Goal: Task Accomplishment & Management: Manage account settings

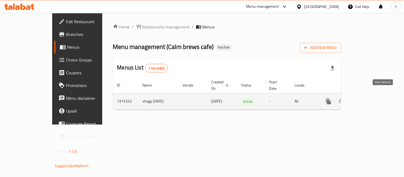
click at [373, 95] on link "enhanced table" at bounding box center [367, 101] width 13 height 13
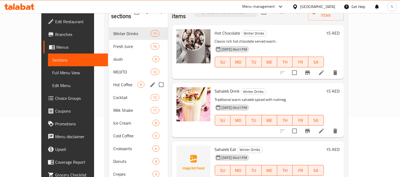
scroll to position [30, 0]
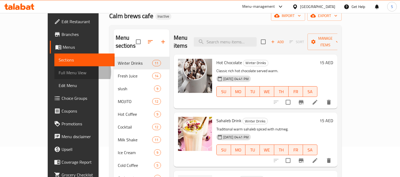
click at [59, 72] on span "Full Menu View" at bounding box center [85, 73] width 52 height 6
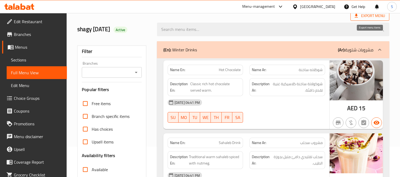
click at [365, 17] on span "Export Menu" at bounding box center [369, 16] width 30 height 7
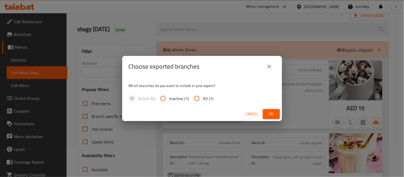
click at [210, 99] on span "All (1)" at bounding box center [208, 98] width 10 height 6
click at [203, 99] on input "All (1)" at bounding box center [196, 98] width 13 height 13
radio input "true"
click at [274, 112] on span "Ok" at bounding box center [271, 114] width 9 height 7
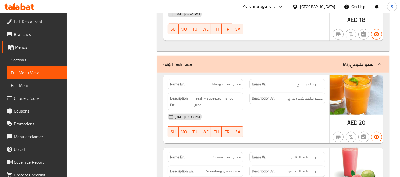
scroll to position [741, 0]
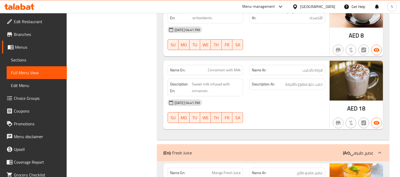
click at [232, 154] on div "(En): Fresh Juice (Ar): عصير طبيعي" at bounding box center [268, 153] width 210 height 6
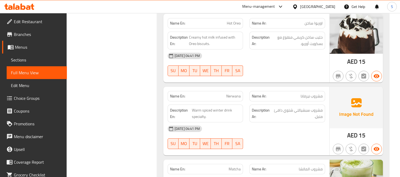
scroll to position [356, 0]
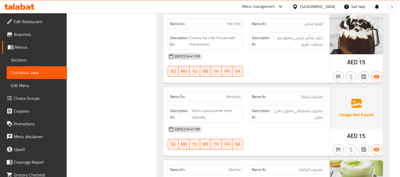
drag, startPoint x: 23, startPoint y: 57, endPoint x: 328, endPoint y: 1, distance: 310.3
click at [23, 57] on span "Sections" at bounding box center [37, 60] width 52 height 6
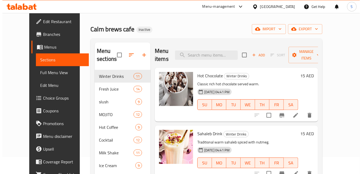
scroll to position [15, 0]
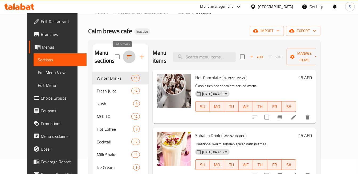
click at [126, 54] on icon "button" at bounding box center [129, 57] width 6 height 6
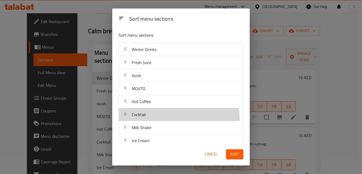
scroll to position [0, 0]
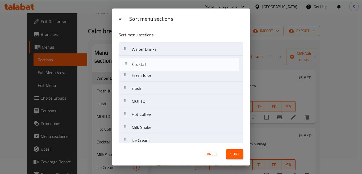
drag, startPoint x: 153, startPoint y: 119, endPoint x: 155, endPoint y: 68, distance: 51.7
click at [155, 68] on nav "Winter Drinks Fresh Juice slush MOJITO Hot Coffee Cocktail Milk Shake Ice Cream…" at bounding box center [181, 160] width 125 height 235
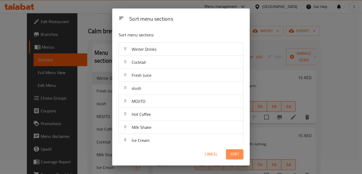
click at [236, 156] on span "Sort" at bounding box center [235, 154] width 9 height 7
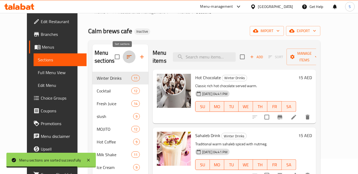
click at [126, 58] on icon "button" at bounding box center [129, 57] width 6 height 6
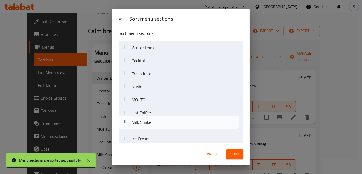
scroll to position [3, 0]
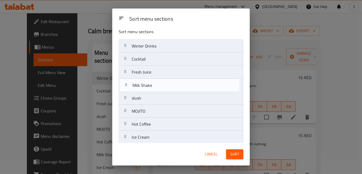
drag, startPoint x: 150, startPoint y: 124, endPoint x: 151, endPoint y: 85, distance: 38.9
click at [151, 85] on nav "Winter Drinks Cocktail Fresh Juice slush MOJITO Hot Coffee Milk Shake Ice Cream…" at bounding box center [181, 156] width 125 height 235
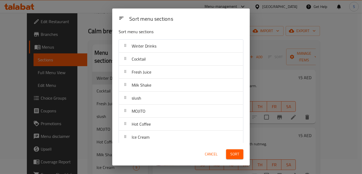
click at [148, 100] on div "slush" at bounding box center [181, 98] width 120 height 13
drag, startPoint x: 232, startPoint y: 155, endPoint x: 268, endPoint y: 154, distance: 36.0
click at [232, 155] on span "Sort" at bounding box center [235, 154] width 9 height 7
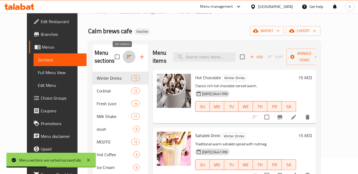
click at [126, 58] on icon "button" at bounding box center [129, 57] width 6 height 6
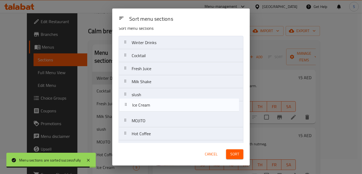
drag, startPoint x: 146, startPoint y: 141, endPoint x: 147, endPoint y: 103, distance: 37.8
click at [147, 103] on nav "Winter Drinks Cocktail Fresh Juice Milk Shake slush MOJITO Hot Coffee Ice Cream…" at bounding box center [181, 153] width 125 height 235
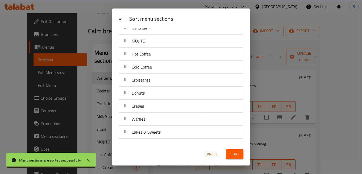
scroll to position [96, 0]
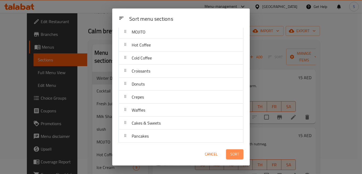
click at [236, 154] on span "Sort" at bounding box center [235, 154] width 9 height 7
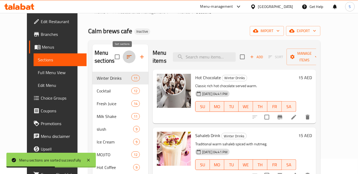
click at [123, 60] on button "button" at bounding box center [129, 57] width 13 height 13
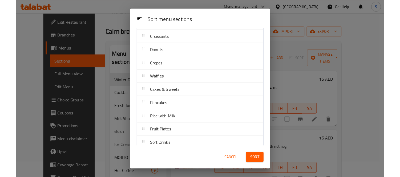
scroll to position [137, 0]
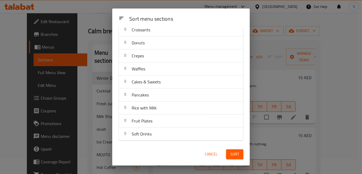
click at [233, 152] on span "Sort" at bounding box center [235, 154] width 9 height 7
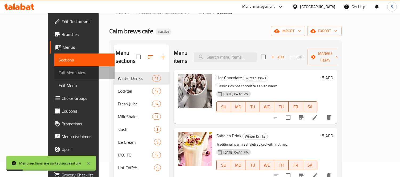
drag, startPoint x: 51, startPoint y: 70, endPoint x: 154, endPoint y: 0, distance: 124.5
click at [59, 70] on span "Full Menu View" at bounding box center [85, 73] width 52 height 6
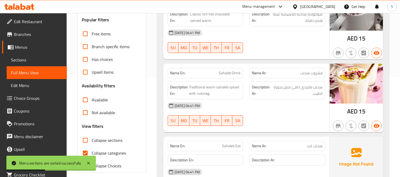
scroll to position [134, 0]
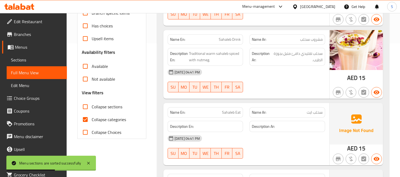
click at [119, 118] on span "Collapse categories" at bounding box center [109, 119] width 34 height 6
click at [92, 118] on input "Collapse categories" at bounding box center [85, 119] width 13 height 13
checkbox input "false"
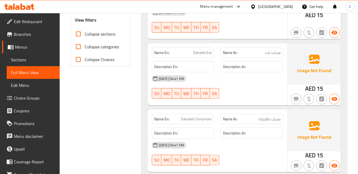
scroll to position [207, 0]
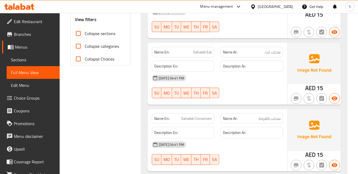
click at [205, 54] on span "Sahaleb Eat" at bounding box center [202, 53] width 19 height 6
copy span "Sahaleb Eat"
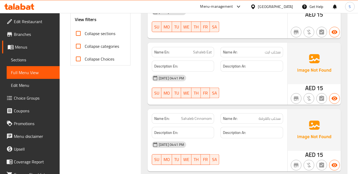
click at [209, 119] on span "Sahaleb Cinnomom" at bounding box center [196, 119] width 31 height 6
copy span "Cinnomom"
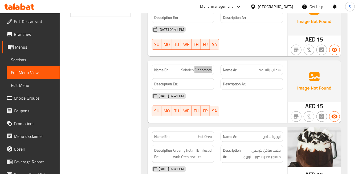
scroll to position [236, 0]
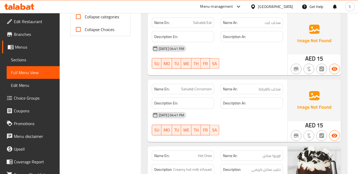
click at [207, 21] on span "Sahaleb Eat" at bounding box center [202, 23] width 19 height 6
copy span "Sahaleb Eat"
click at [207, 91] on span "Sahaleb Cinnomom" at bounding box center [196, 90] width 31 height 6
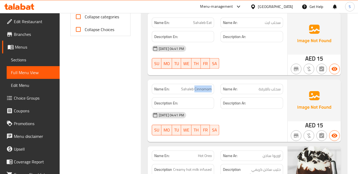
click at [207, 91] on span "Sahaleb Cinnomom" at bounding box center [196, 90] width 31 height 6
drag, startPoint x: 207, startPoint y: 91, endPoint x: 360, endPoint y: 85, distance: 153.2
click at [207, 90] on span "Sahaleb Cinnomom" at bounding box center [196, 90] width 31 height 6
copy span "Sahaleb Cinnomom"
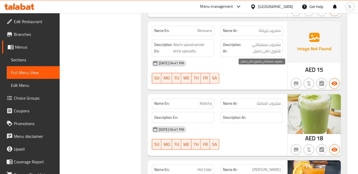
scroll to position [473, 0]
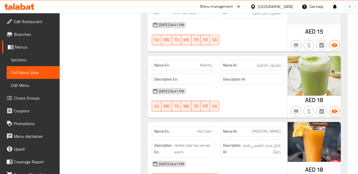
click at [210, 65] on span "Matcha" at bounding box center [206, 66] width 12 height 6
copy span "Matcha"
click at [210, 65] on span "Matcha" at bounding box center [206, 66] width 12 height 6
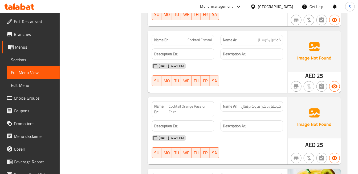
scroll to position [1420, 0]
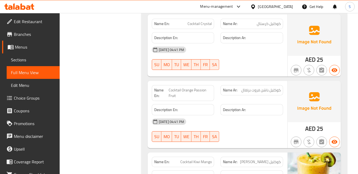
click at [207, 26] on span "Cocktail Crystal" at bounding box center [199, 24] width 24 height 6
copy span "Cocktail Crystal"
click at [194, 92] on span "Cocktail Orange Passion Fruit" at bounding box center [190, 93] width 43 height 11
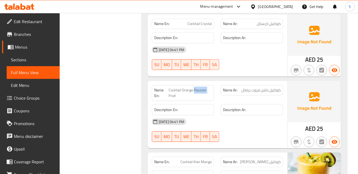
click at [194, 92] on span "Cocktail Orange Passion Fruit" at bounding box center [190, 93] width 43 height 11
copy span "Cocktail Orange Passion Fruit"
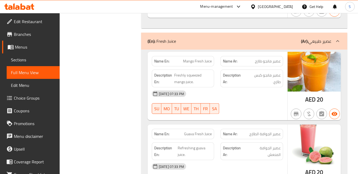
scroll to position [1775, 0]
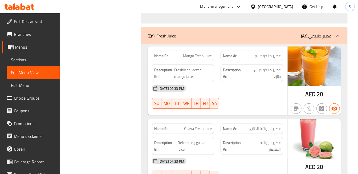
click at [304, 40] on b "(Ar):" at bounding box center [304, 36] width 7 height 8
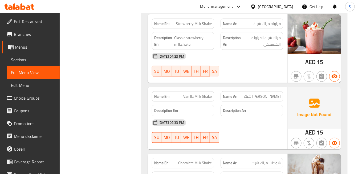
scroll to position [1923, 0]
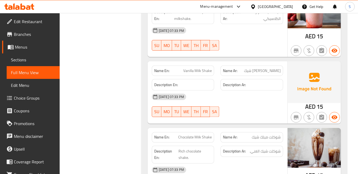
click at [201, 70] on span "Vanilla Milk Shake" at bounding box center [197, 71] width 28 height 6
copy span "Vanilla Milk Shake"
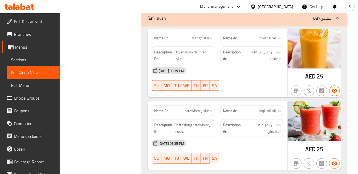
scroll to position [2603, 0]
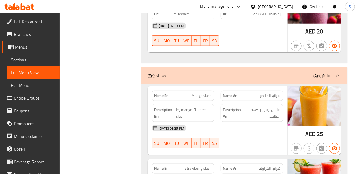
click at [210, 93] on span "Mango slush" at bounding box center [201, 96] width 20 height 6
copy span "slush"
click at [277, 107] on span "سلاش ايسي بنكهة المانجو." at bounding box center [262, 113] width 37 height 13
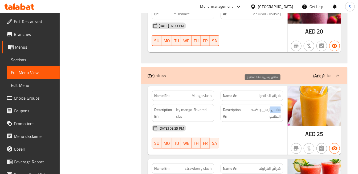
click at [277, 107] on span "سلاش ايسي بنكهة المانجو." at bounding box center [262, 113] width 37 height 13
copy span "سلاش"
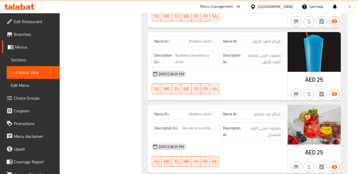
scroll to position [2929, 0]
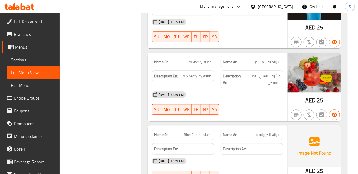
click at [197, 132] on span "Blue Carasa slush" at bounding box center [198, 135] width 28 height 6
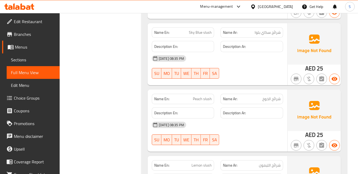
scroll to position [3106, 0]
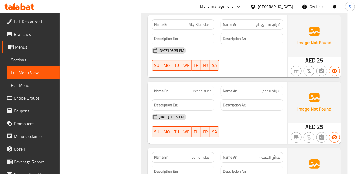
click at [201, 82] on div "Name En: Peach slush Name Ar: شرائح الخوخ Description En: Description Ar: 30-09…" at bounding box center [218, 113] width 140 height 62
click at [205, 88] on span "Peach slush" at bounding box center [202, 91] width 19 height 6
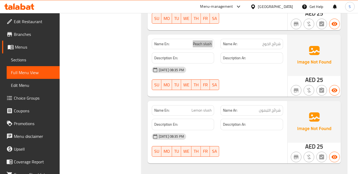
scroll to position [3166, 0]
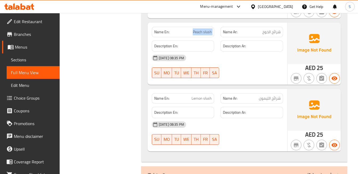
click at [205, 96] on span "Lemon slush" at bounding box center [201, 99] width 20 height 6
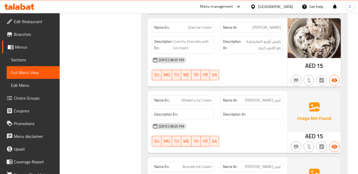
scroll to position [3728, 0]
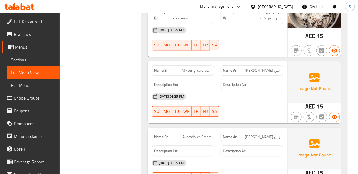
click at [204, 62] on div "Name En: Mixberry Ice Cream" at bounding box center [183, 70] width 69 height 17
click at [206, 134] on span "Avocado Ice Cream" at bounding box center [196, 137] width 29 height 6
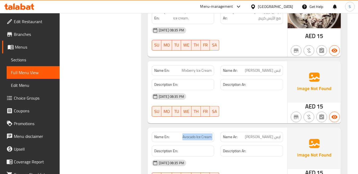
drag, startPoint x: 206, startPoint y: 112, endPoint x: 297, endPoint y: 113, distance: 91.1
click at [207, 134] on span "Avocado Ice Cream" at bounding box center [196, 137] width 29 height 6
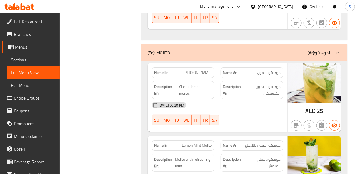
scroll to position [3964, 0]
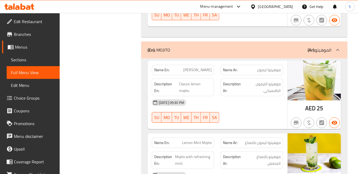
click at [335, 67] on img at bounding box center [314, 81] width 53 height 40
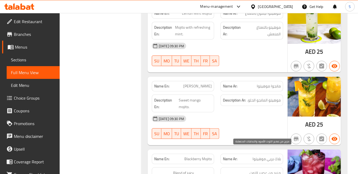
scroll to position [4083, 0]
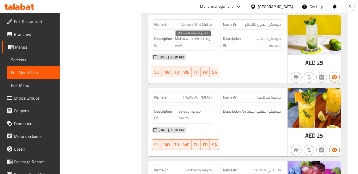
click at [177, 35] on span "Mojito with refreshing mint." at bounding box center [193, 41] width 37 height 13
click at [273, 35] on span "موهيتو بالنعناع المنعش." at bounding box center [263, 41] width 36 height 13
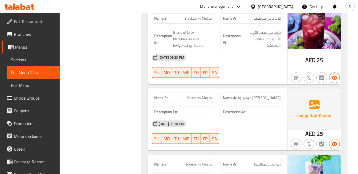
scroll to position [4261, 0]
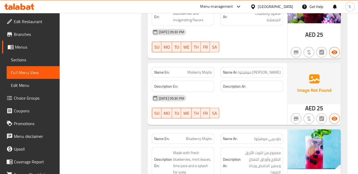
click at [202, 136] on span "Blueberry Mojito" at bounding box center [199, 139] width 26 height 6
click at [203, 136] on span "Blueberry Mojito" at bounding box center [199, 139] width 26 height 6
click at [192, 70] on span "Mixberry Mojito" at bounding box center [199, 73] width 24 height 6
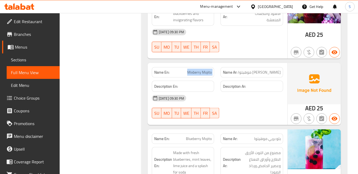
click at [192, 70] on span "Mixberry Mojito" at bounding box center [199, 73] width 24 height 6
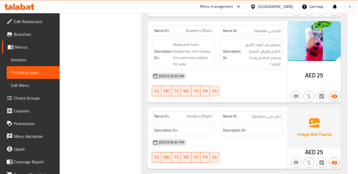
scroll to position [4379, 0]
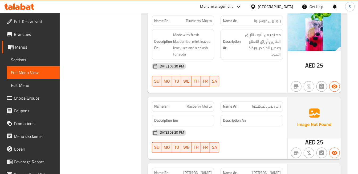
click at [207, 104] on span "Rasberry Mojito" at bounding box center [199, 107] width 25 height 6
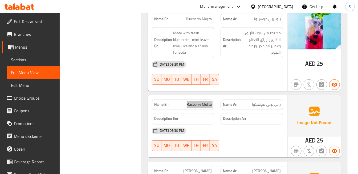
scroll to position [4467, 0]
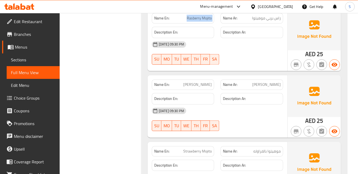
click at [206, 80] on div "Name En: Kiwi Mojito" at bounding box center [183, 85] width 62 height 10
click at [207, 82] on span "Kiwi Mojito" at bounding box center [197, 85] width 28 height 6
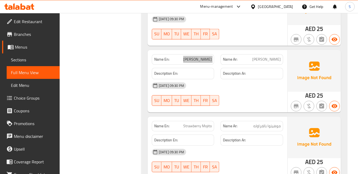
scroll to position [4556, 0]
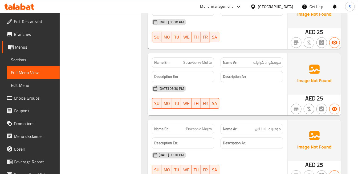
click at [204, 60] on span "Strawberry Mojito" at bounding box center [197, 63] width 28 height 6
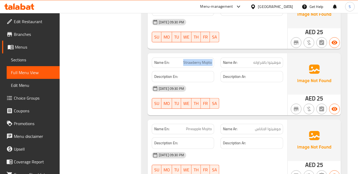
click at [204, 60] on span "Strawberry Mojito" at bounding box center [197, 63] width 28 height 6
click at [206, 126] on span "Pineapple Mojito" at bounding box center [199, 129] width 26 height 6
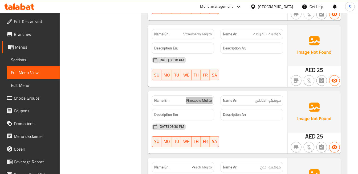
scroll to position [4675, 0]
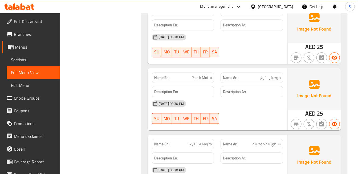
click at [202, 75] on span "Peach Mojito" at bounding box center [201, 78] width 20 height 6
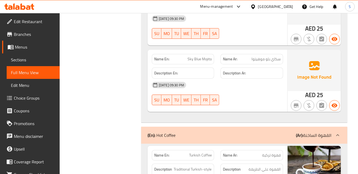
scroll to position [4763, 0]
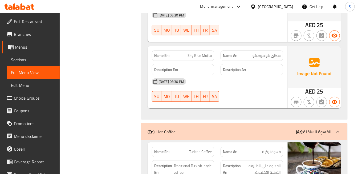
click at [201, 53] on span "Sky Blue Mojito" at bounding box center [199, 56] width 24 height 6
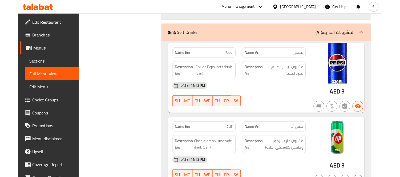
scroll to position [7889, 0]
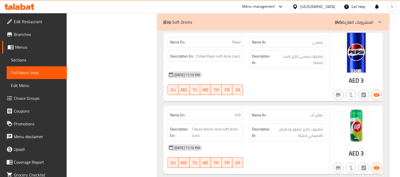
click at [42, 60] on span "Sections" at bounding box center [37, 60] width 52 height 6
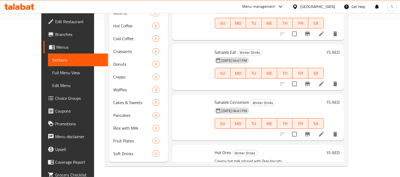
scroll to position [75, 0]
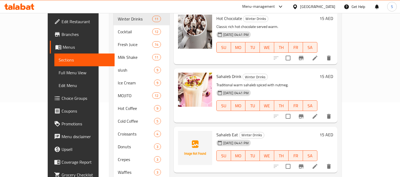
click at [241, 127] on div "Sahaleb Eat Winter Drinks 30-09-2025 04:41 PM SU MO TU WE TH FR SA 15 AED" at bounding box center [255, 150] width 163 height 46
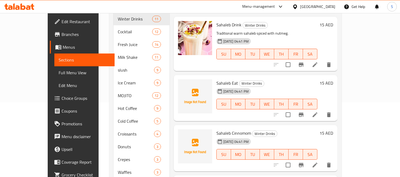
scroll to position [59, 0]
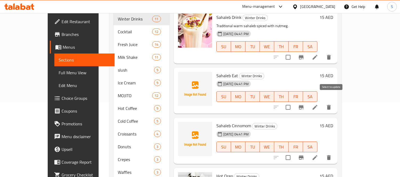
click at [293, 102] on input "checkbox" at bounding box center [287, 107] width 11 height 11
checkbox input "true"
click at [293, 152] on input "checkbox" at bounding box center [287, 157] width 11 height 11
checkbox input "true"
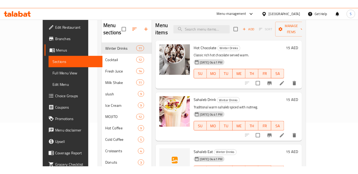
scroll to position [0, 0]
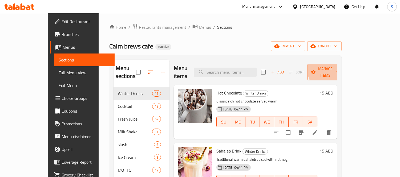
click at [343, 64] on button "Manage items" at bounding box center [325, 72] width 36 height 17
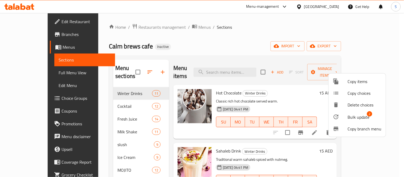
click at [361, 117] on span "Bulk update" at bounding box center [359, 117] width 22 height 6
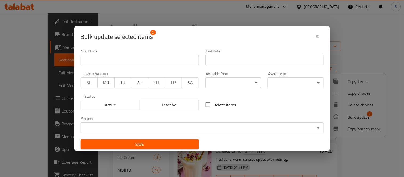
click at [226, 103] on span "Delete items" at bounding box center [225, 105] width 23 height 6
click at [214, 103] on input "Delete items" at bounding box center [207, 104] width 11 height 11
checkbox input "true"
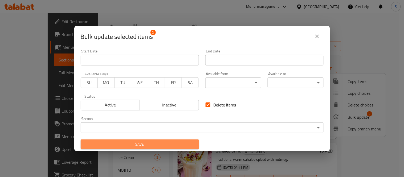
click at [178, 147] on span "Save" at bounding box center [140, 144] width 110 height 7
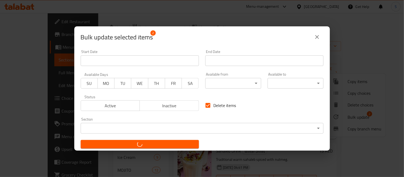
checkbox input "false"
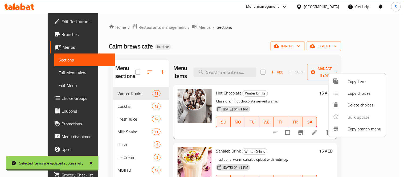
click at [234, 58] on div at bounding box center [202, 88] width 404 height 177
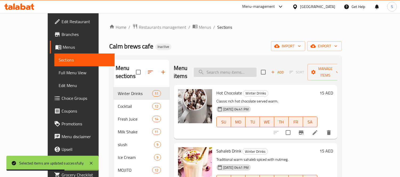
click at [241, 72] on input "search" at bounding box center [225, 72] width 63 height 9
paste input "Cocktail Crystal"
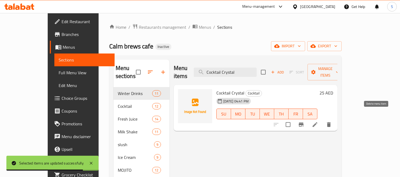
click at [332, 121] on icon "delete" at bounding box center [328, 124] width 6 height 6
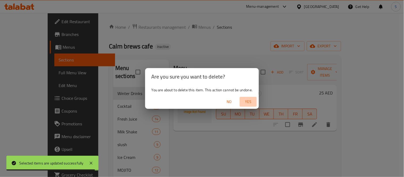
click at [247, 101] on span "Yes" at bounding box center [248, 102] width 13 height 7
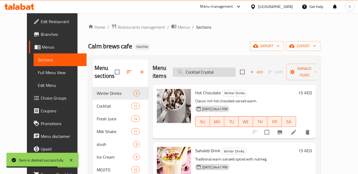
click at [222, 68] on input "Cocktail Crystal" at bounding box center [204, 72] width 63 height 9
paste input "Orange Passion Fruit"
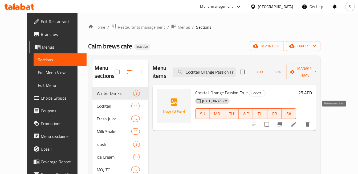
click at [311, 121] on icon "delete" at bounding box center [307, 124] width 6 height 6
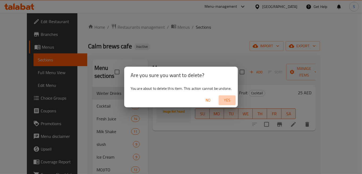
click at [228, 100] on span "Yes" at bounding box center [227, 100] width 13 height 7
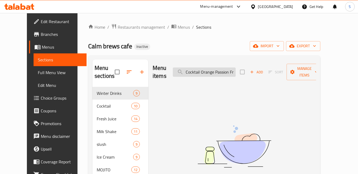
click at [220, 68] on input "Cocktail Orange Passion Fruit" at bounding box center [204, 72] width 63 height 9
paste input "Vanilla Milk Shake"
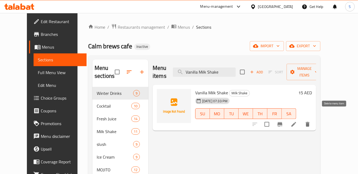
click at [309, 122] on icon "delete" at bounding box center [308, 124] width 4 height 5
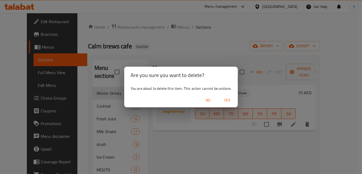
click at [230, 101] on span "Yes" at bounding box center [227, 100] width 13 height 7
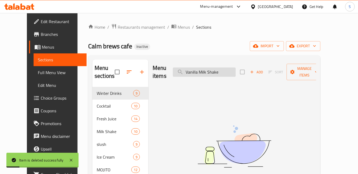
click at [223, 68] on input "Vanilla Milk Shake" at bounding box center [204, 72] width 63 height 9
paste input "Blue Carasa slush"
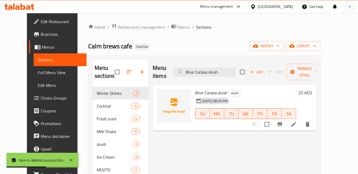
drag, startPoint x: 268, startPoint y: 81, endPoint x: 272, endPoint y: 84, distance: 4.5
click at [269, 89] on h6 "Blue Carasa slush slush" at bounding box center [245, 92] width 101 height 7
click at [311, 121] on icon "delete" at bounding box center [307, 124] width 6 height 6
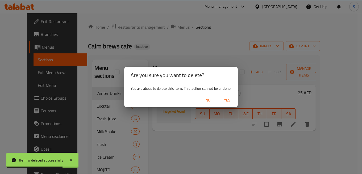
click at [225, 101] on span "Yes" at bounding box center [227, 100] width 13 height 7
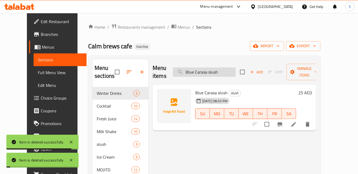
click at [223, 69] on input "Blue Carasa slush" at bounding box center [204, 72] width 63 height 9
paste input "Peach"
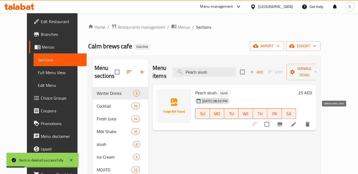
click at [311, 121] on icon "delete" at bounding box center [307, 124] width 6 height 6
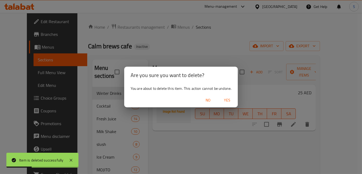
click at [228, 101] on span "Yes" at bounding box center [227, 100] width 13 height 7
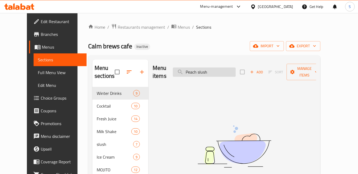
click at [223, 68] on input "Peach slush" at bounding box center [204, 72] width 63 height 9
paste input "Mixberry Ice Cream"
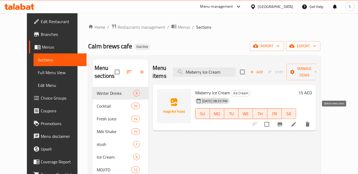
click at [309, 122] on icon "delete" at bounding box center [308, 124] width 4 height 5
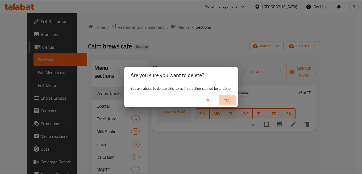
click at [230, 101] on span "Yes" at bounding box center [227, 100] width 13 height 7
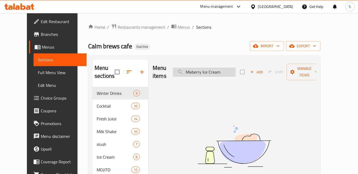
click at [216, 69] on input "Mixberry Ice Cream" at bounding box center [204, 72] width 63 height 9
paste input "Avocado"
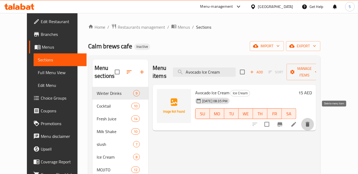
click at [309, 122] on icon "delete" at bounding box center [308, 124] width 4 height 5
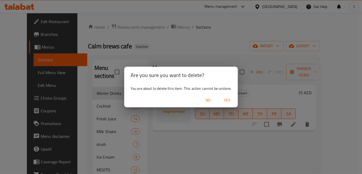
click at [225, 101] on span "Yes" at bounding box center [227, 100] width 13 height 7
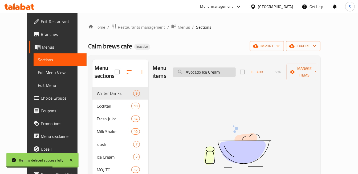
click at [225, 68] on input "Avocado Ice Cream" at bounding box center [204, 72] width 63 height 9
paste input "Mixberry Mojito"
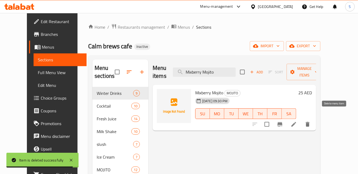
click at [309, 122] on icon "delete" at bounding box center [308, 124] width 4 height 5
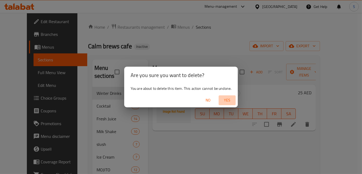
drag, startPoint x: 233, startPoint y: 99, endPoint x: 281, endPoint y: 107, distance: 49.4
click at [232, 100] on span "Yes" at bounding box center [227, 100] width 13 height 7
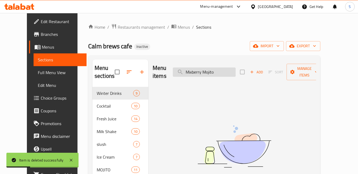
click at [225, 68] on input "Mixberry Mojito" at bounding box center [204, 72] width 63 height 9
paste input "Ras"
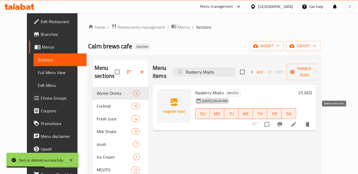
click at [314, 118] on button "delete" at bounding box center [307, 124] width 13 height 13
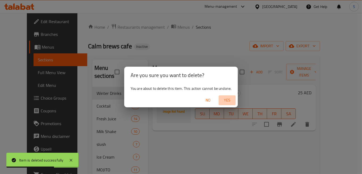
click at [226, 100] on span "Yes" at bounding box center [227, 100] width 13 height 7
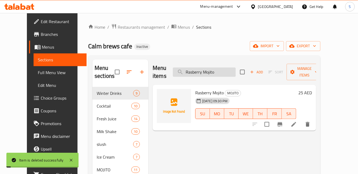
click at [224, 72] on input "Rasberry Mojito" at bounding box center [204, 72] width 63 height 9
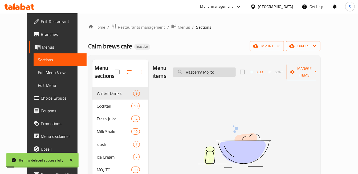
click at [224, 72] on input "Rasberry Mojito" at bounding box center [204, 72] width 63 height 9
paste input "Kiwi"
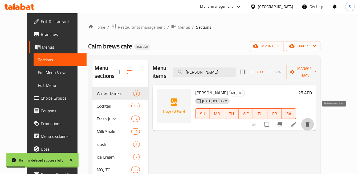
click at [314, 118] on button "delete" at bounding box center [307, 124] width 13 height 13
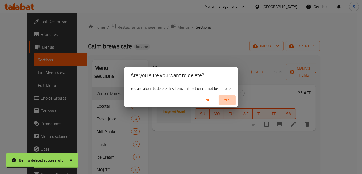
click at [226, 98] on span "Yes" at bounding box center [227, 100] width 13 height 7
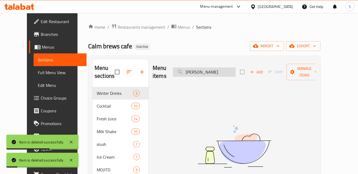
click at [232, 70] on input "Kiwi Mojito" at bounding box center [204, 72] width 63 height 9
paste input "Strawberry"
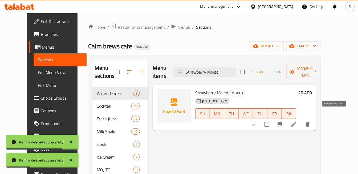
click at [311, 121] on icon "delete" at bounding box center [307, 124] width 6 height 6
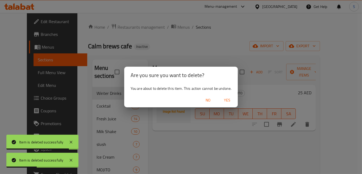
click at [232, 98] on span "Yes" at bounding box center [227, 100] width 13 height 7
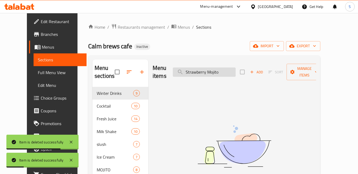
click at [236, 69] on input "Strawberry Mojito" at bounding box center [204, 72] width 63 height 9
paste input "Pineapple"
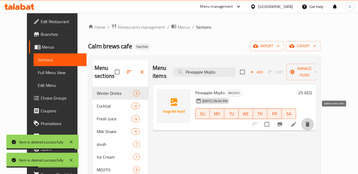
click at [311, 121] on icon "delete" at bounding box center [307, 124] width 6 height 6
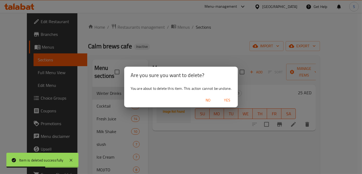
click at [228, 100] on span "Yes" at bounding box center [227, 100] width 13 height 7
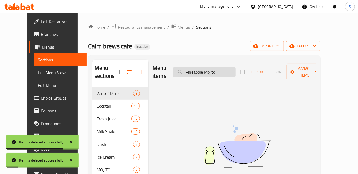
click at [236, 72] on input "Pineapple Mojito" at bounding box center [204, 72] width 63 height 9
click at [236, 71] on input "Pineapple Mojito" at bounding box center [204, 72] width 63 height 9
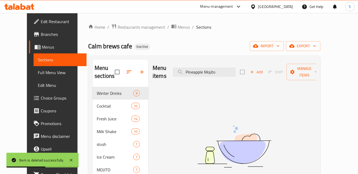
click at [221, 62] on div "Menu items Pineapple Mojito Add Sort Manage items" at bounding box center [234, 72] width 163 height 25
click at [223, 68] on input "Pineapple Mojito" at bounding box center [204, 72] width 63 height 9
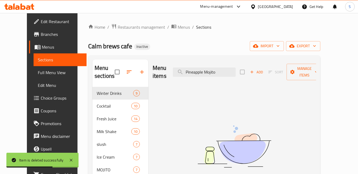
paste input "Sky Blu"
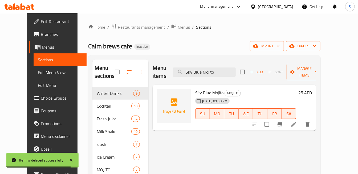
click at [311, 121] on icon "delete" at bounding box center [307, 124] width 6 height 6
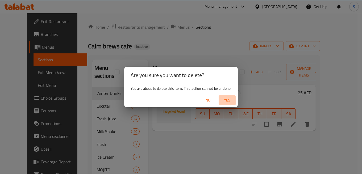
click at [230, 98] on span "Yes" at bounding box center [227, 100] width 13 height 7
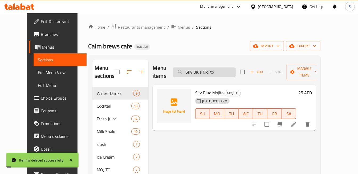
click at [234, 68] on input "Sky Blue Mojito" at bounding box center [204, 72] width 63 height 9
click at [230, 68] on input "Sky Blue Mojito" at bounding box center [204, 72] width 63 height 9
paste input "Peach"
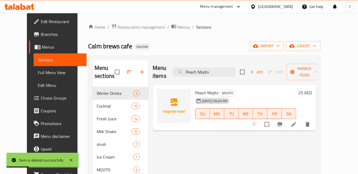
click at [314, 118] on button "delete" at bounding box center [307, 124] width 13 height 13
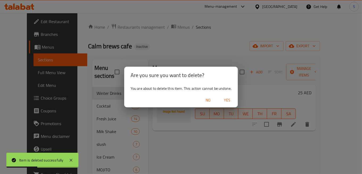
click at [227, 100] on span "Yes" at bounding box center [227, 100] width 13 height 7
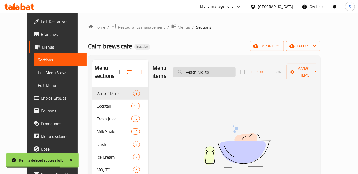
click at [217, 68] on input "Peach Mojito" at bounding box center [204, 72] width 63 height 9
paste input "Matcha"
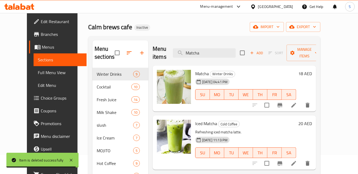
scroll to position [30, 0]
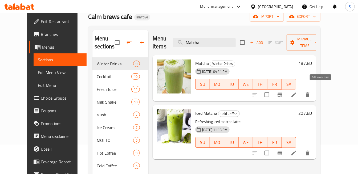
type input "Matcha"
click at [296, 93] on icon at bounding box center [293, 95] width 5 height 5
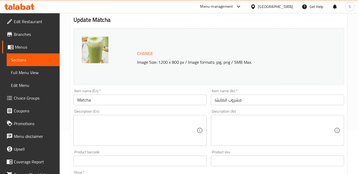
scroll to position [59, 0]
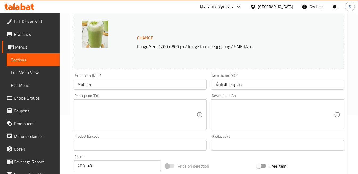
click at [102, 106] on textarea at bounding box center [136, 115] width 119 height 25
paste textarea "Hot matcha green tea latte."
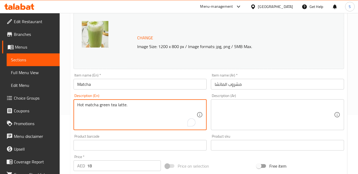
type textarea "Hot matcha green tea latte."
click at [240, 87] on input "مشروب الماتشا" at bounding box center [277, 84] width 133 height 11
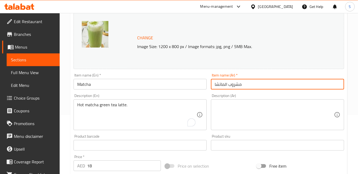
click at [240, 87] on input "مشروب الماتشا" at bounding box center [277, 84] width 133 height 11
type input "الماتشا"
click at [237, 116] on textarea at bounding box center [274, 115] width 119 height 25
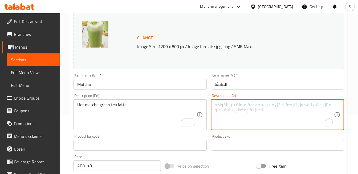
paste textarea "لاتيه الشاي الأخضر الساخن."
type textarea "لاتيه الشاي الأخضر الساخن."
click at [170, 88] on input "Matcha" at bounding box center [139, 84] width 133 height 11
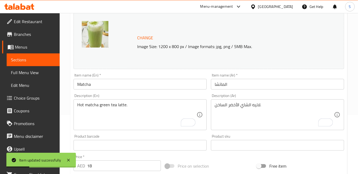
click at [47, 59] on span "Sections" at bounding box center [33, 60] width 44 height 6
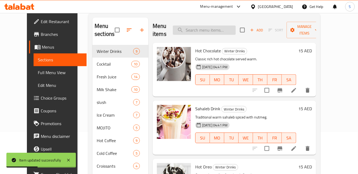
scroll to position [30, 0]
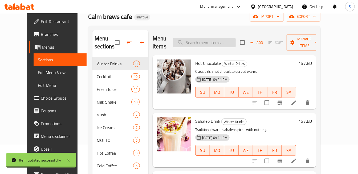
click at [209, 41] on input "search" at bounding box center [204, 42] width 63 height 9
paste input "slush"
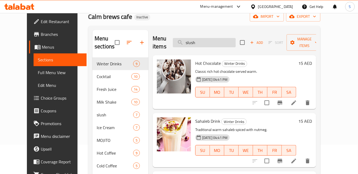
click at [215, 45] on input "slush" at bounding box center [204, 42] width 63 height 9
type input "slush"
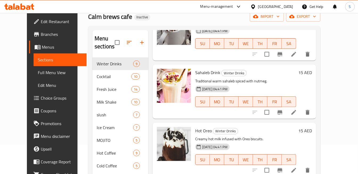
scroll to position [59, 0]
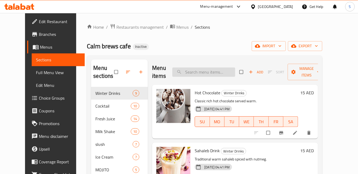
click at [209, 73] on input "search" at bounding box center [203, 72] width 63 height 9
paste input "slush"
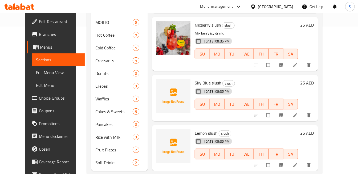
scroll to position [159, 0]
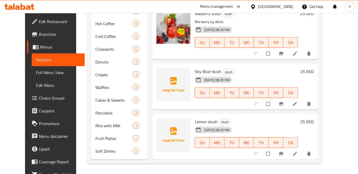
click at [280, 118] on h6 "Lemon slush slush" at bounding box center [246, 121] width 103 height 7
click at [312, 152] on icon "delete" at bounding box center [308, 154] width 5 height 5
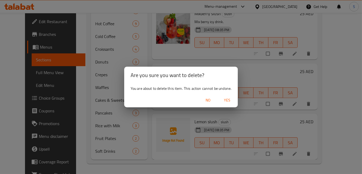
click at [225, 97] on span "Yes" at bounding box center [227, 100] width 13 height 7
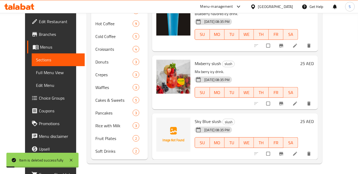
scroll to position [103, 0]
click at [316, 150] on button "delete" at bounding box center [309, 155] width 13 height 12
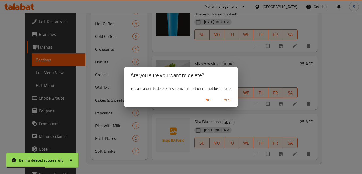
click at [228, 101] on span "Yes" at bounding box center [227, 100] width 13 height 7
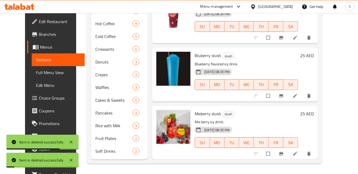
scroll to position [52, 0]
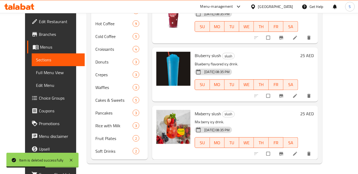
click at [276, 65] on p "Blueberry flavored icy drink." at bounding box center [246, 64] width 103 height 7
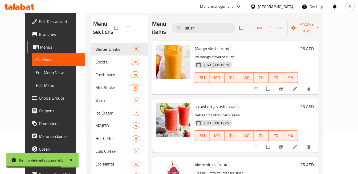
scroll to position [41, 0]
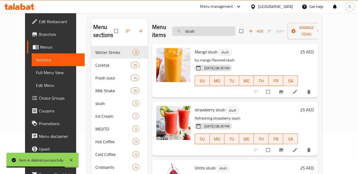
click at [229, 27] on input "slush" at bounding box center [203, 31] width 63 height 9
paste input "Vanilla Milk Shake"
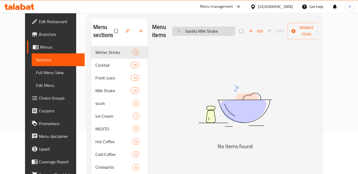
click at [225, 31] on input "Vanilla Milk Shake" at bounding box center [203, 31] width 63 height 9
paste input "Sahaleb Eat"
click at [227, 27] on input "Sahaleb Eat" at bounding box center [203, 31] width 63 height 9
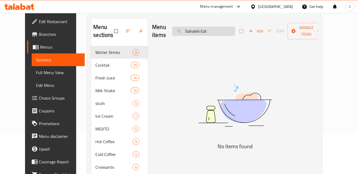
click at [227, 27] on input "Sahaleb Eat" at bounding box center [203, 31] width 63 height 9
paste input "Cinnomom"
click at [235, 31] on input "Sahaleb Cinnomom" at bounding box center [203, 31] width 63 height 9
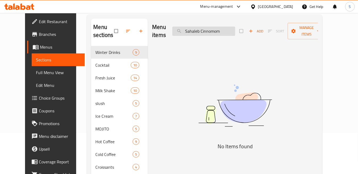
click at [235, 31] on input "Sahaleb Cinnomom" at bounding box center [203, 31] width 63 height 9
paste input "Cocktail Crystal"
click at [225, 26] on div "Menu items Cocktail Crystal Add Sort Manage items" at bounding box center [235, 31] width 166 height 25
click at [224, 28] on input "Cocktail Crystal" at bounding box center [203, 31] width 63 height 9
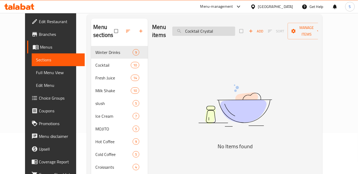
click at [224, 28] on input "Cocktail Crystal" at bounding box center [203, 31] width 63 height 9
paste input "Orange Passion Fruit"
click at [228, 29] on input "Cocktail Orange Passion Fruit" at bounding box center [203, 31] width 63 height 9
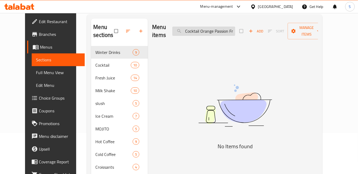
click at [228, 29] on input "Cocktail Orange Passion Fruit" at bounding box center [203, 31] width 63 height 9
paste input "Vanilla Milk Shake"
click at [218, 30] on input "Vanilla Milk Shake" at bounding box center [203, 31] width 63 height 9
paste input "Blue Carasa slush"
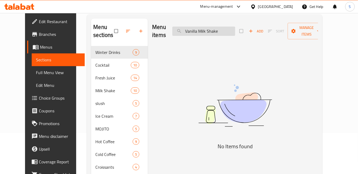
click at [218, 30] on input "Vanilla Milk Shake" at bounding box center [203, 31] width 63 height 9
click at [227, 29] on input "Blue Carasa slush" at bounding box center [203, 31] width 63 height 9
paste input "Peach"
click at [227, 29] on input "Blue Carasa slush" at bounding box center [203, 31] width 63 height 9
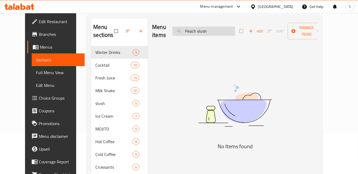
click at [235, 35] on input "Peach slush" at bounding box center [203, 31] width 63 height 9
paste input "Lemon"
click at [235, 35] on input "Lemon slush" at bounding box center [203, 31] width 63 height 9
click at [219, 35] on input "Lemon slush" at bounding box center [203, 31] width 63 height 9
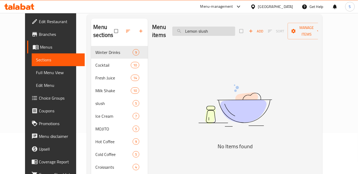
click at [219, 35] on input "Lemon slush" at bounding box center [203, 31] width 63 height 9
paste input "Mixberry Ice Cream"
click at [208, 30] on input "Mixberry Ice Cream" at bounding box center [203, 31] width 63 height 9
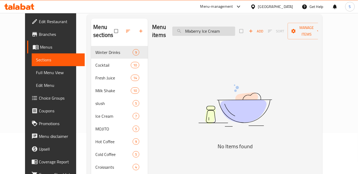
click at [209, 30] on input "Mixberry Ice Cream" at bounding box center [203, 31] width 63 height 9
paste input "Mojito"
click at [207, 30] on input "Mixberry Mojito" at bounding box center [203, 31] width 63 height 9
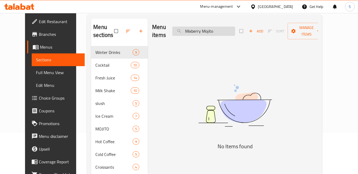
paste input "Avocado Ice Cream"
click at [208, 32] on input "Avocado Ice Cream" at bounding box center [203, 31] width 63 height 9
paste input "Rasberry Mojito"
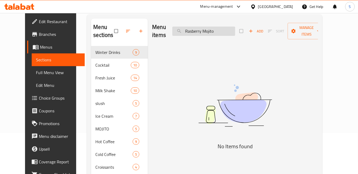
click at [218, 26] on div "Menu items Rasberry Mojito Add Sort Manage items" at bounding box center [235, 31] width 166 height 25
click at [219, 27] on input "Rasberry Mojito" at bounding box center [203, 31] width 63 height 9
paste input "Kiwi"
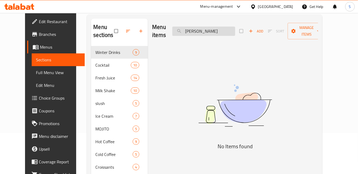
click at [224, 31] on input "Kiwi Mojito" at bounding box center [203, 31] width 63 height 9
paste input "Strawberry"
click at [198, 25] on div "Menu items Strawberry Mojito Add Sort Manage items" at bounding box center [235, 31] width 166 height 25
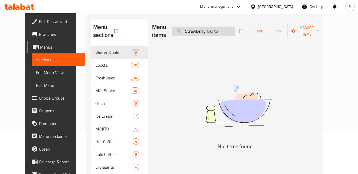
click at [203, 30] on input "Strawberry Mojito" at bounding box center [203, 31] width 63 height 9
paste input "Peach"
click at [212, 27] on input "Peach Mojito" at bounding box center [203, 31] width 63 height 9
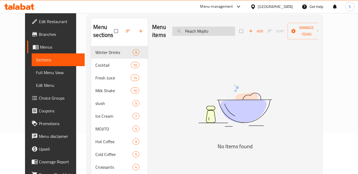
click at [212, 27] on input "Peach Mojito" at bounding box center [203, 31] width 63 height 9
paste input "Sky Blue"
click at [232, 33] on input "Sky Blue Mojito" at bounding box center [203, 31] width 63 height 9
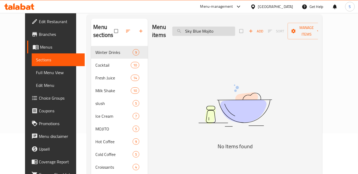
click at [232, 33] on input "Sky Blue Mojito" at bounding box center [203, 31] width 63 height 9
paste input "Mojito"
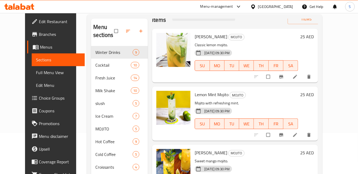
scroll to position [30, 0]
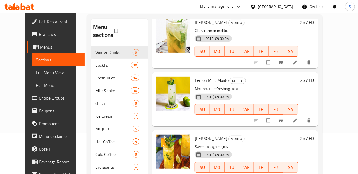
type input "Mojit"
drag, startPoint x: 315, startPoint y: 65, endPoint x: 295, endPoint y: 72, distance: 20.8
click at [295, 72] on div "Menu items Mojit Add Sort Manage items Lemon Mojito MOJITO Classic lemon mojito…" at bounding box center [233, 149] width 170 height 260
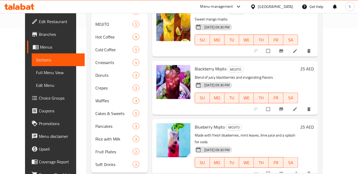
scroll to position [159, 0]
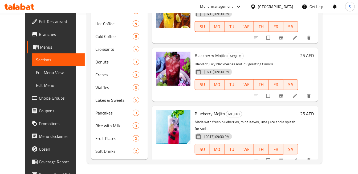
click at [303, 157] on li at bounding box center [295, 161] width 15 height 9
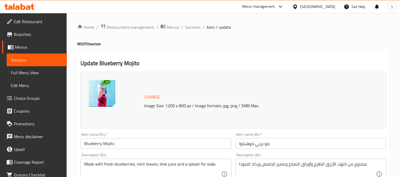
click at [152, 146] on input "Blueberry Mojito" at bounding box center [155, 143] width 150 height 11
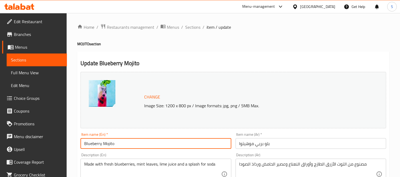
click at [152, 146] on input "Blueberry Mojito" at bounding box center [155, 143] width 150 height 11
click at [242, 146] on input "بلو بريي موهيتوا" at bounding box center [310, 143] width 150 height 11
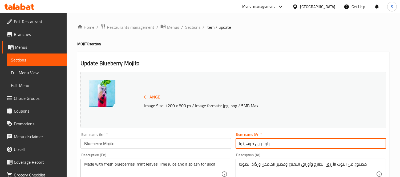
click at [242, 146] on input "بلو بريي موهيتوا" at bounding box center [310, 143] width 150 height 11
paste input "خيتو"
click at [245, 144] on input "بلو بريي موخيتو" at bounding box center [310, 143] width 150 height 11
click at [104, 143] on input "Blueberry Mojito" at bounding box center [155, 143] width 150 height 11
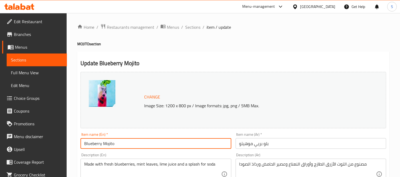
click at [104, 143] on input "Blueberry Mojito" at bounding box center [155, 143] width 150 height 11
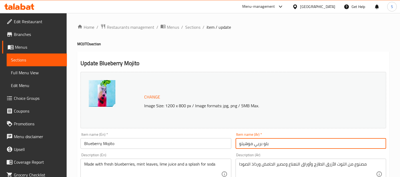
click at [243, 142] on input "بلو بريي موهيتو" at bounding box center [310, 143] width 150 height 11
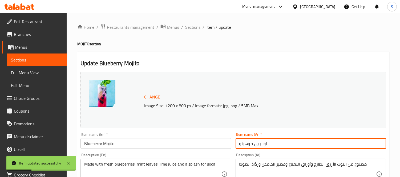
click at [154, 146] on input "Blueberry Mojito" at bounding box center [155, 143] width 150 height 11
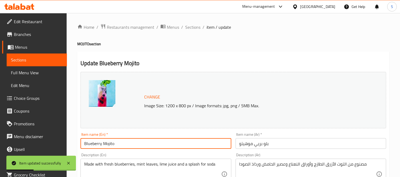
click at [154, 146] on input "Blueberry Mojito" at bounding box center [155, 143] width 150 height 11
click at [153, 146] on input "Blueberry Mojito" at bounding box center [155, 143] width 150 height 11
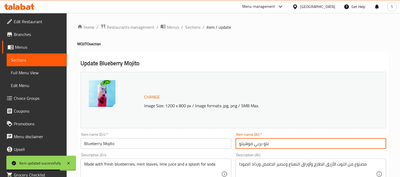
drag, startPoint x: 255, startPoint y: 145, endPoint x: 279, endPoint y: 142, distance: 24.3
click at [279, 142] on input "بلو بريي موهيتو" at bounding box center [310, 143] width 150 height 11
paste input "وت أزرق"
click at [250, 145] on input "توت أزرق موهيتو" at bounding box center [310, 143] width 150 height 11
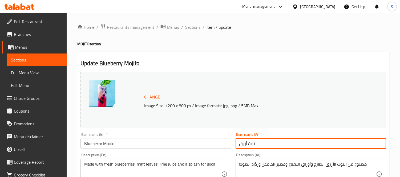
click at [280, 142] on input "توت أزرق" at bounding box center [310, 143] width 150 height 11
click at [237, 144] on input "توت أزرق" at bounding box center [310, 143] width 150 height 11
paste input "موهيتو"
type input "موهيتو توت أزرق"
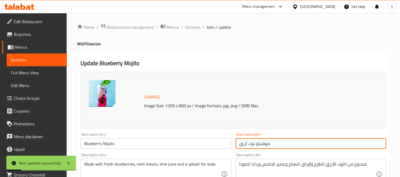
click at [266, 145] on input "موهيتو توت أزرق" at bounding box center [310, 143] width 150 height 11
click at [265, 143] on input "موهيتو توت أزرق" at bounding box center [310, 143] width 150 height 11
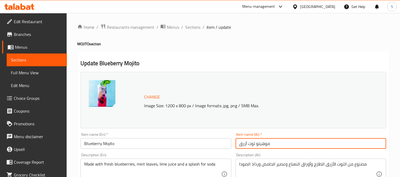
click at [44, 75] on span "Full Menu View" at bounding box center [37, 73] width 52 height 6
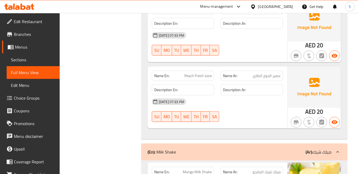
scroll to position [2426, 0]
click at [206, 76] on span "Peach Fresh Juice" at bounding box center [197, 76] width 27 height 6
copy span "Peach Fresh Juice"
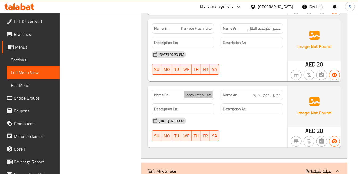
scroll to position [2397, 0]
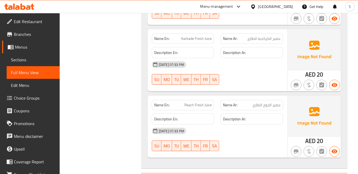
click at [196, 32] on div "Name En: Karkade Fresh Juice" at bounding box center [183, 38] width 69 height 17
click at [193, 40] on span "Karkade Fresh Juice" at bounding box center [196, 39] width 31 height 6
copy span "Karkade Fresh Juice"
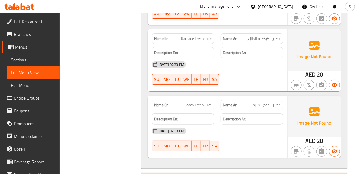
click at [259, 65] on div "30-09-2025 07:33 PM" at bounding box center [218, 64] width 138 height 13
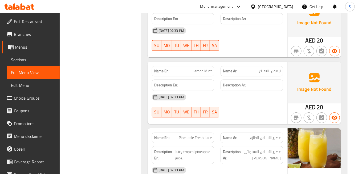
scroll to position [2219, 0]
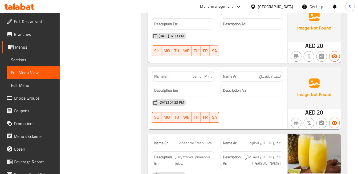
click at [210, 79] on span "Lemon Mint" at bounding box center [202, 77] width 19 height 6
copy span "Lemon Mint"
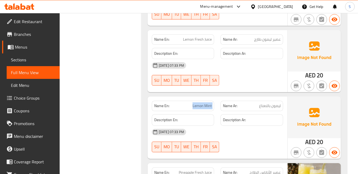
scroll to position [2160, 0]
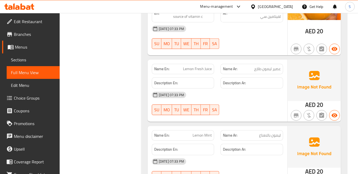
click at [193, 72] on span "Lemon Fresh Juice" at bounding box center [197, 69] width 29 height 6
copy span "Lemon Fresh Juice"
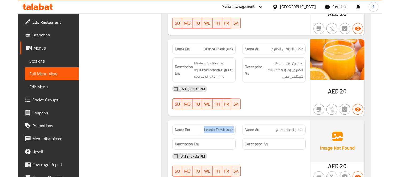
scroll to position [2100, 0]
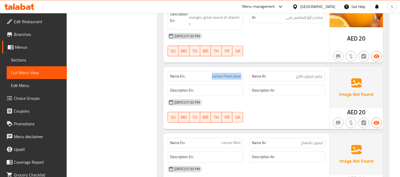
click at [34, 62] on span "Sections" at bounding box center [37, 60] width 52 height 6
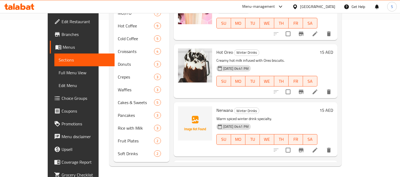
scroll to position [75, 0]
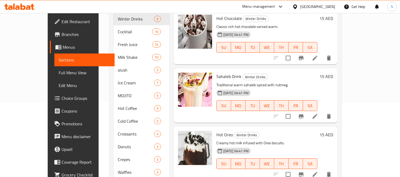
click at [296, 51] on div "Hot Chocolate Winter Drinks Classic rich hot chocolate served warm. 30-09-2025 …" at bounding box center [266, 38] width 105 height 50
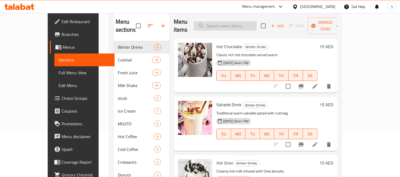
scroll to position [0, 0]
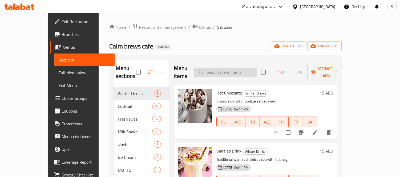
click at [254, 71] on input "search" at bounding box center [225, 72] width 63 height 9
paste input "Lemon Fresh Juice"
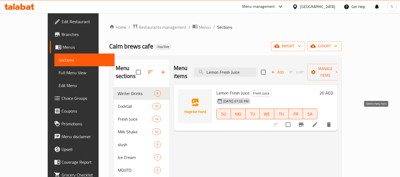
click at [332, 121] on icon "delete" at bounding box center [328, 124] width 6 height 6
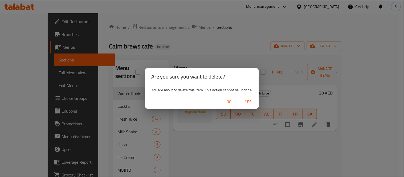
click at [248, 100] on span "Yes" at bounding box center [248, 102] width 13 height 7
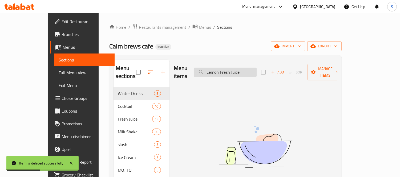
click at [238, 68] on input "Lemon Fresh Juice" at bounding box center [225, 72] width 63 height 9
paste input "Mint"
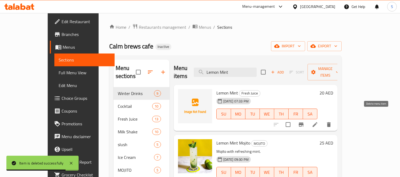
click at [330, 122] on icon "delete" at bounding box center [329, 124] width 4 height 5
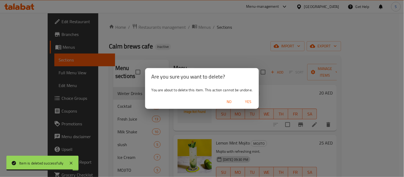
click at [243, 100] on span "Yes" at bounding box center [248, 102] width 13 height 7
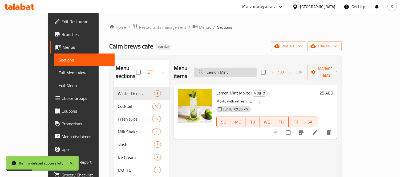
click at [242, 72] on input "Lemon Mint" at bounding box center [225, 72] width 63 height 9
paste input "Karkade Fresh Juice"
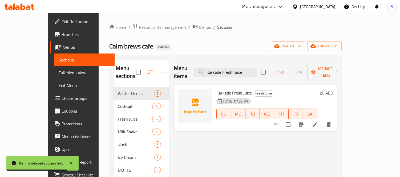
drag, startPoint x: 273, startPoint y: 148, endPoint x: 284, endPoint y: 146, distance: 11.4
drag, startPoint x: 382, startPoint y: 116, endPoint x: 380, endPoint y: 115, distance: 2.7
click at [335, 118] on div at bounding box center [302, 124] width 66 height 13
click at [332, 121] on icon "delete" at bounding box center [328, 124] width 6 height 6
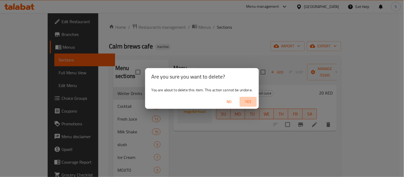
click at [248, 99] on span "Yes" at bounding box center [248, 102] width 13 height 7
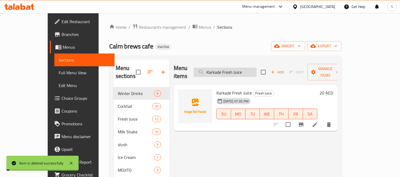
click at [256, 68] on input "Karkade Fresh Juice" at bounding box center [225, 72] width 63 height 9
paste input "Peach"
type input "Peach Fresh Juice"
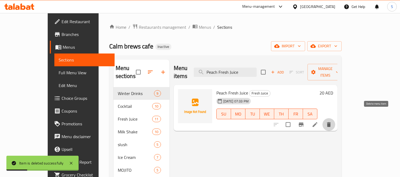
click at [335, 118] on button "delete" at bounding box center [328, 124] width 13 height 13
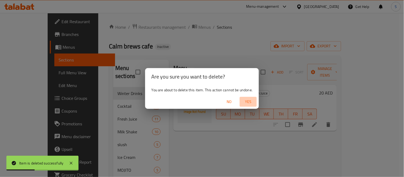
click at [250, 99] on span "Yes" at bounding box center [248, 102] width 13 height 7
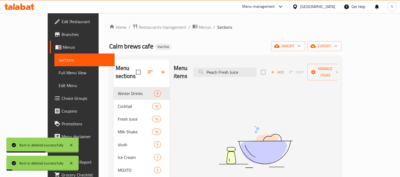
click at [59, 70] on span "Full Menu View" at bounding box center [85, 73] width 52 height 6
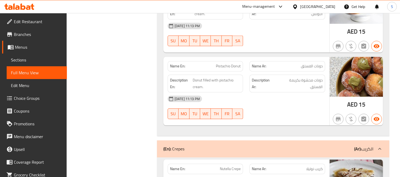
scroll to position [5546, 0]
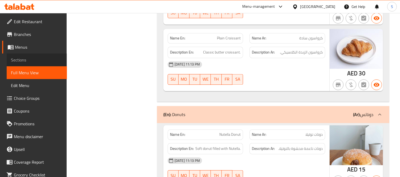
click at [43, 63] on span "Sections" at bounding box center [37, 60] width 52 height 6
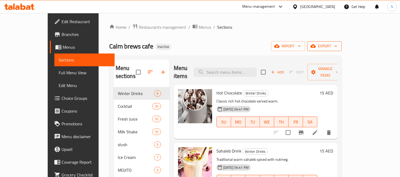
click at [341, 51] on button "export" at bounding box center [324, 46] width 34 height 10
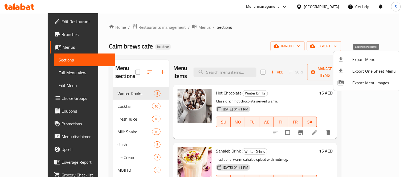
click at [362, 56] on span "Export Menu" at bounding box center [374, 59] width 43 height 6
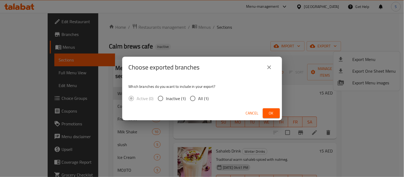
click at [211, 98] on div "Active (0) Inactive (1) All (1)" at bounding box center [171, 98] width 84 height 11
click at [205, 99] on span "All (1)" at bounding box center [203, 98] width 10 height 6
click at [198, 99] on input "All (1)" at bounding box center [192, 98] width 11 height 11
radio input "true"
click at [276, 114] on button "Ok" at bounding box center [271, 113] width 17 height 10
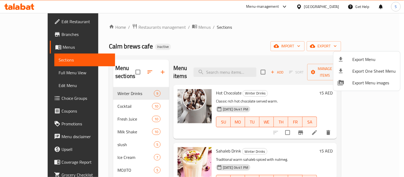
click at [26, 33] on div at bounding box center [202, 88] width 404 height 177
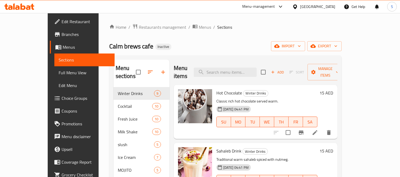
click at [62, 33] on span "Branches" at bounding box center [86, 34] width 49 height 6
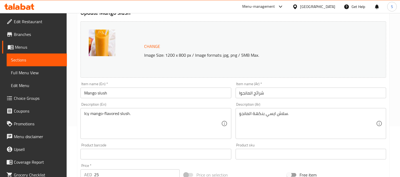
scroll to position [59, 0]
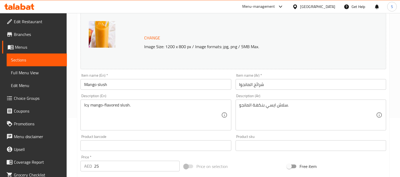
click at [281, 103] on textarea "سلاش ايسي بنكهة المانجو." at bounding box center [307, 115] width 137 height 25
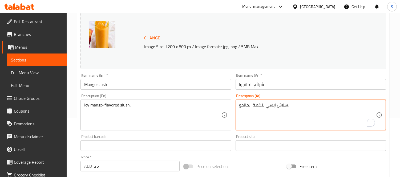
click at [259, 83] on input "شرائح المانجوا" at bounding box center [310, 84] width 150 height 11
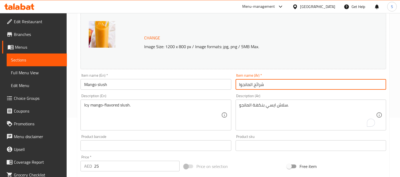
click at [259, 83] on input "شرائح المانجوا" at bounding box center [310, 84] width 150 height 11
paste input "لاش"
click at [251, 84] on input "سلاش المانجوا" at bounding box center [310, 84] width 150 height 11
click at [238, 82] on input "سلاشلمانجوا" at bounding box center [310, 84] width 150 height 11
click at [249, 85] on input "سلاشلمانجو" at bounding box center [310, 84] width 150 height 11
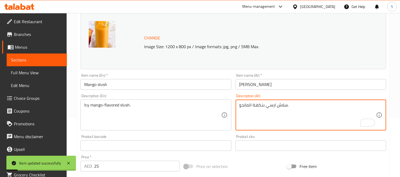
click at [280, 103] on textarea "سلاش ايسي بنكهة المانجو." at bounding box center [307, 115] width 137 height 25
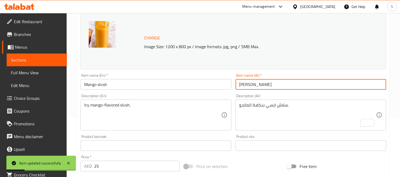
click at [256, 86] on input "سلاشل مانجو" at bounding box center [310, 84] width 150 height 11
paste input "text"
type input "سلاش مانجو"
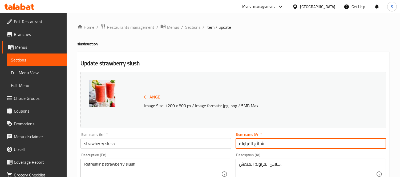
click at [258, 147] on input "شرائح الفراوله" at bounding box center [310, 143] width 150 height 11
paste input "لاش"
type input "سلاش الفراوله"
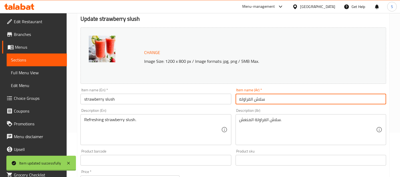
scroll to position [59, 0]
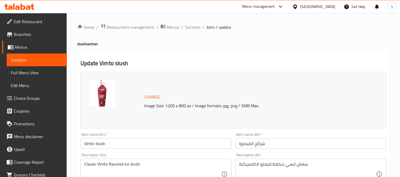
click at [259, 145] on input "شرائح الفيمتوا" at bounding box center [310, 143] width 150 height 11
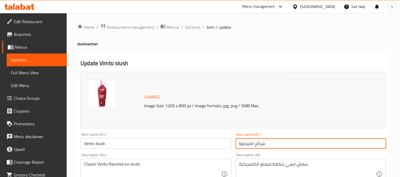
click at [259, 145] on input "شرائح الفيمتوا" at bounding box center [310, 143] width 150 height 11
paste input "لاش"
click at [250, 144] on input "سلاش الفيمتوا" at bounding box center [310, 143] width 150 height 11
click at [240, 143] on input "سلاش فيمتوا" at bounding box center [310, 143] width 150 height 11
click at [239, 143] on input "سلاش فيمتوا" at bounding box center [310, 143] width 150 height 11
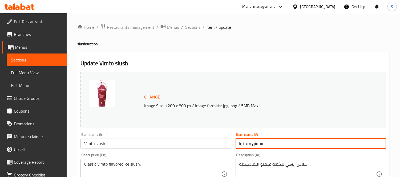
click at [238, 142] on input "سلاش فيمتوا" at bounding box center [310, 143] width 150 height 11
type input "سلاش فيمتو"
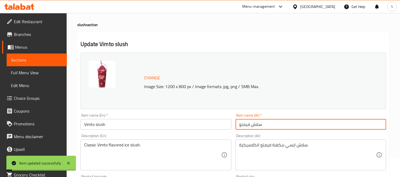
scroll to position [59, 0]
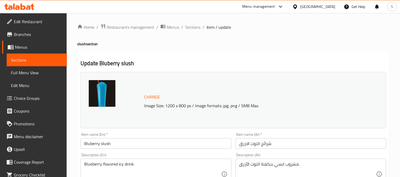
click at [261, 144] on input "شرائح التوت الازرق" at bounding box center [310, 143] width 150 height 11
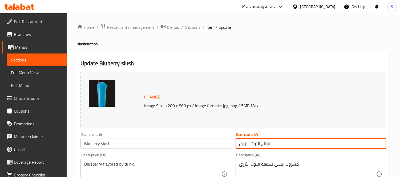
click at [261, 144] on input "شرائح التوت الازرق" at bounding box center [310, 143] width 150 height 11
click at [267, 145] on input "شرائح التوت الازرق" at bounding box center [310, 143] width 150 height 11
paste input "لاش"
type input "سلاش التوت الازرق"
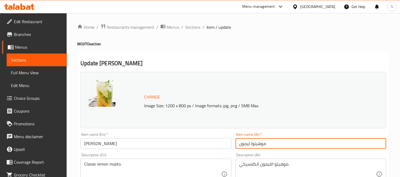
click at [253, 141] on input "موهيتوا ليمون" at bounding box center [310, 143] width 150 height 11
click at [258, 144] on input "موهيتوا ليمون" at bounding box center [310, 143] width 150 height 11
paste input "text"
type input "موهيتو ليمون"
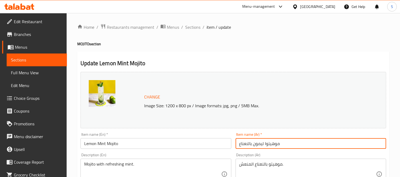
click at [270, 146] on input "موهيتوا ليمون بالنعناع" at bounding box center [310, 143] width 150 height 11
paste input "text"
type input "موهيتو ليمون بالنعناع"
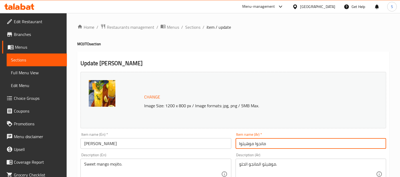
click at [247, 145] on input "مانجوا موهيتوا" at bounding box center [310, 143] width 150 height 11
drag, startPoint x: 255, startPoint y: 145, endPoint x: 247, endPoint y: 141, distance: 9.3
click at [254, 144] on input "مانجوا" at bounding box center [310, 143] width 150 height 11
drag, startPoint x: 239, startPoint y: 143, endPoint x: 235, endPoint y: 142, distance: 4.3
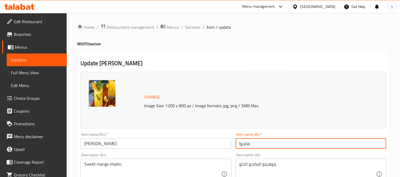
click at [235, 142] on div "Item name (Ar)   * مانجوا Item name (Ar) *" at bounding box center [310, 140] width 155 height 21
drag, startPoint x: 239, startPoint y: 143, endPoint x: 233, endPoint y: 143, distance: 6.4
drag, startPoint x: 240, startPoint y: 142, endPoint x: 236, endPoint y: 142, distance: 4.3
click at [236, 142] on input "مانجوا" at bounding box center [310, 143] width 150 height 11
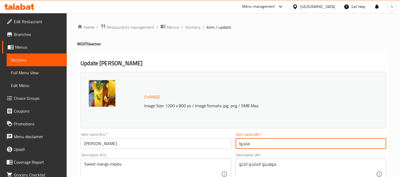
paste input "موهيتو"
click at [250, 145] on input "مانجوموهيتو" at bounding box center [310, 143] width 150 height 11
click at [253, 146] on input "مانجوموهيتو" at bounding box center [310, 143] width 150 height 11
type input "مانجو موهيتو"
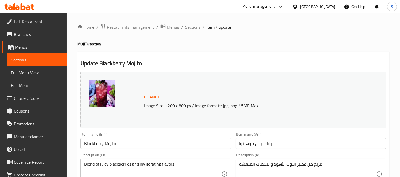
click at [242, 144] on input "بلاك بريي موهيتوا" at bounding box center [310, 143] width 150 height 11
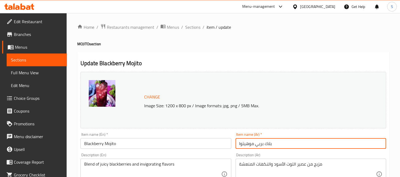
click at [242, 144] on input "بلاك بريي موهيتوا" at bounding box center [310, 143] width 150 height 11
paste input "text"
click at [181, 140] on input "Blackberry Mojito" at bounding box center [155, 143] width 150 height 11
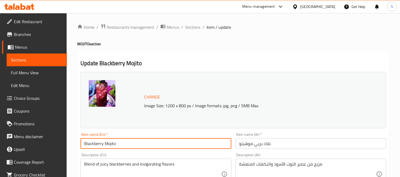
click at [181, 140] on input "Blackberry Mojito" at bounding box center [155, 143] width 150 height 11
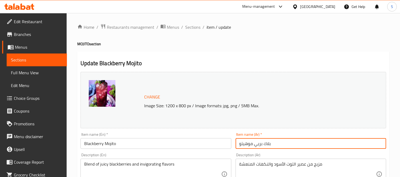
drag, startPoint x: 276, startPoint y: 142, endPoint x: 259, endPoint y: 145, distance: 17.0
click at [259, 145] on input "بلاك بريي موهيتو" at bounding box center [310, 143] width 150 height 11
click at [257, 147] on input "بلاك بريي موهيتو" at bounding box center [310, 143] width 150 height 11
drag, startPoint x: 252, startPoint y: 145, endPoint x: 270, endPoint y: 142, distance: 18.0
click at [270, 142] on input "بلاك بريي موهيتو" at bounding box center [310, 143] width 150 height 11
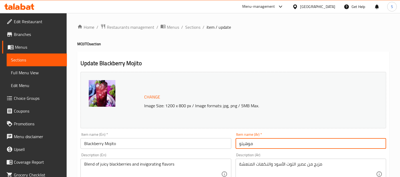
click at [266, 146] on input "موهيتو" at bounding box center [310, 143] width 150 height 11
paste input "توت أسود"
type input "موهيتو توت أسود"
